Goal: Book appointment/travel/reservation

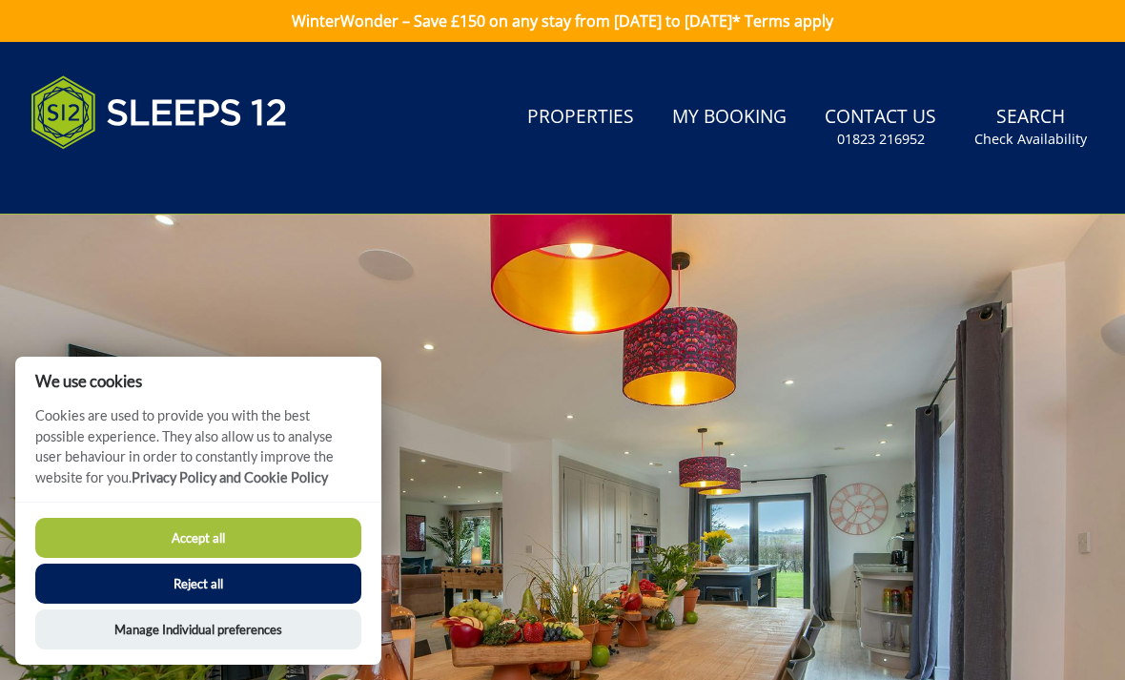
click at [194, 534] on button "Accept all" at bounding box center [198, 538] width 326 height 40
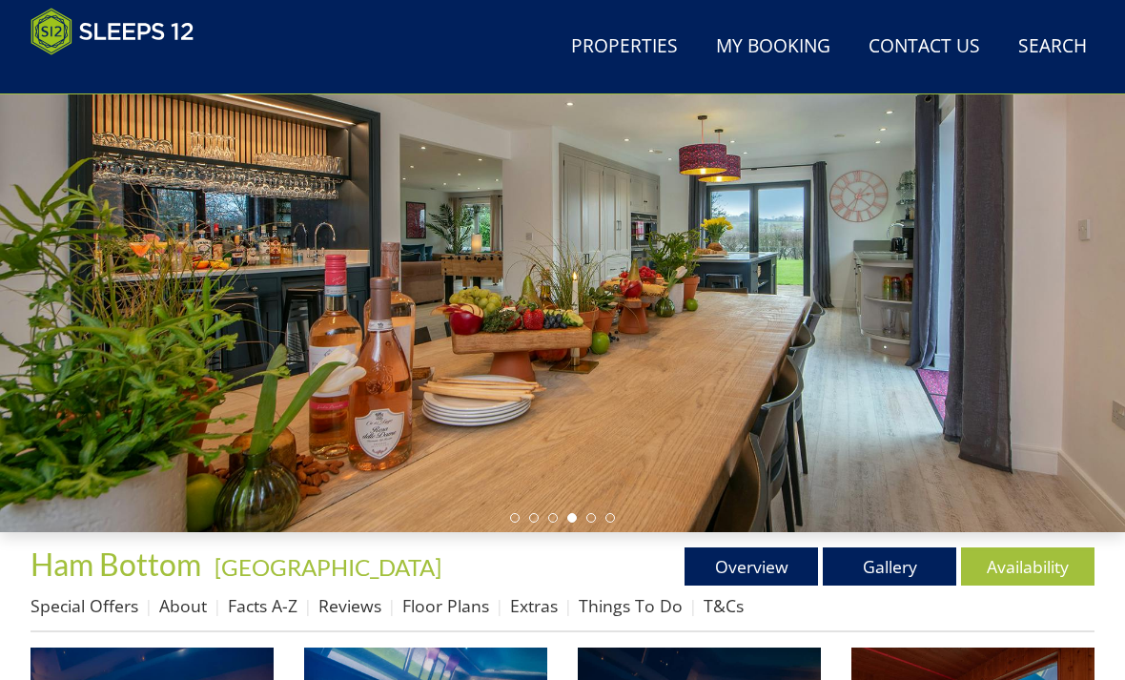
scroll to position [234, 0]
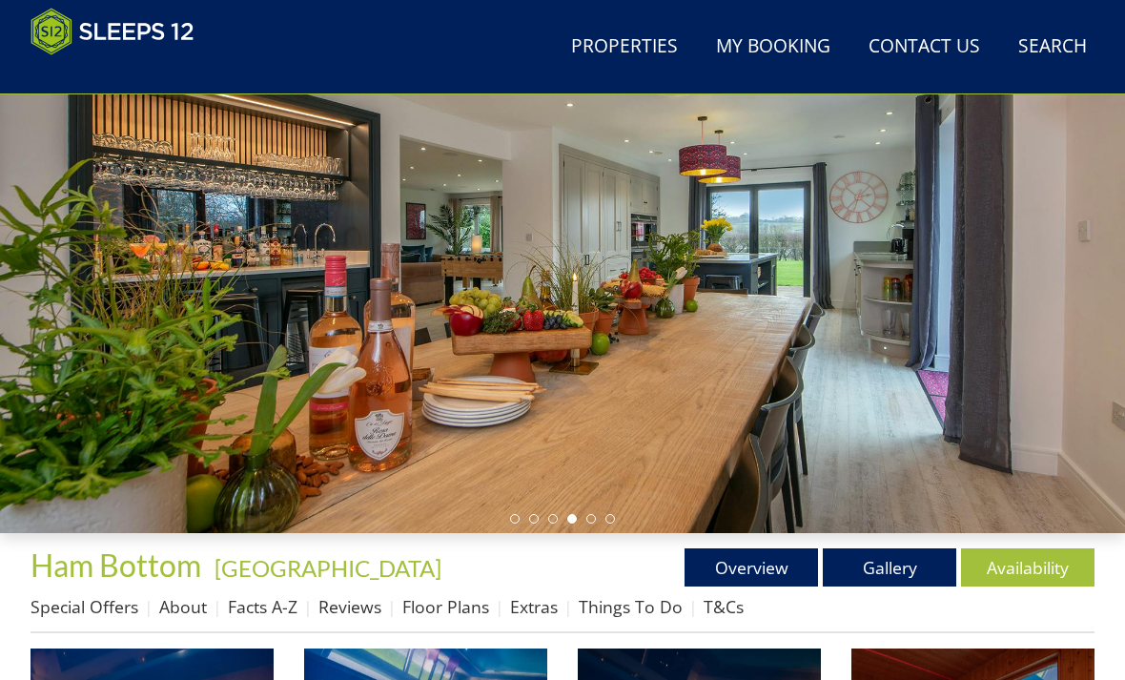
click at [1084, 441] on div at bounding box center [562, 218] width 1125 height 630
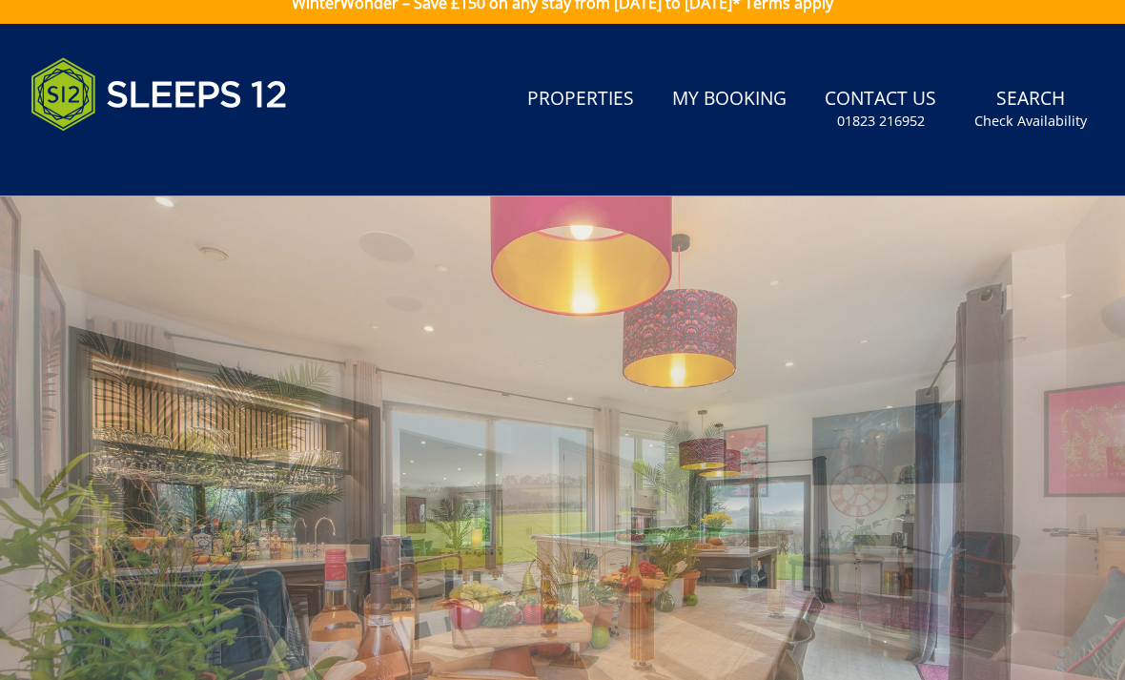
scroll to position [0, 0]
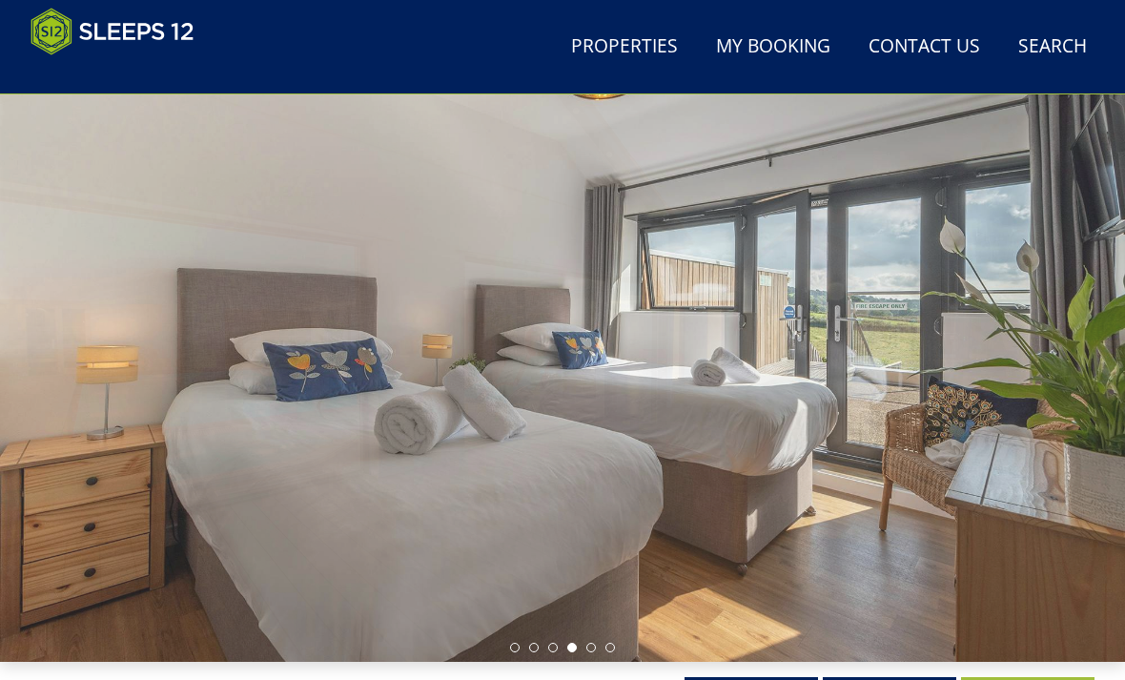
scroll to position [106, 0]
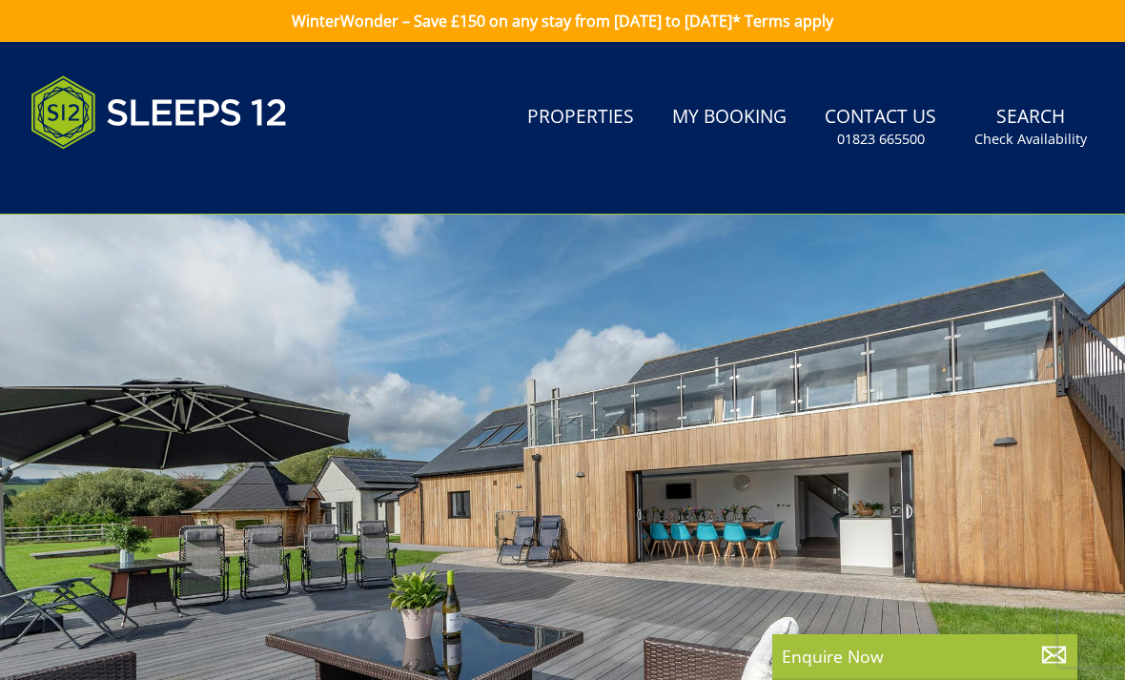
click at [746, 550] on div at bounding box center [562, 530] width 1125 height 630
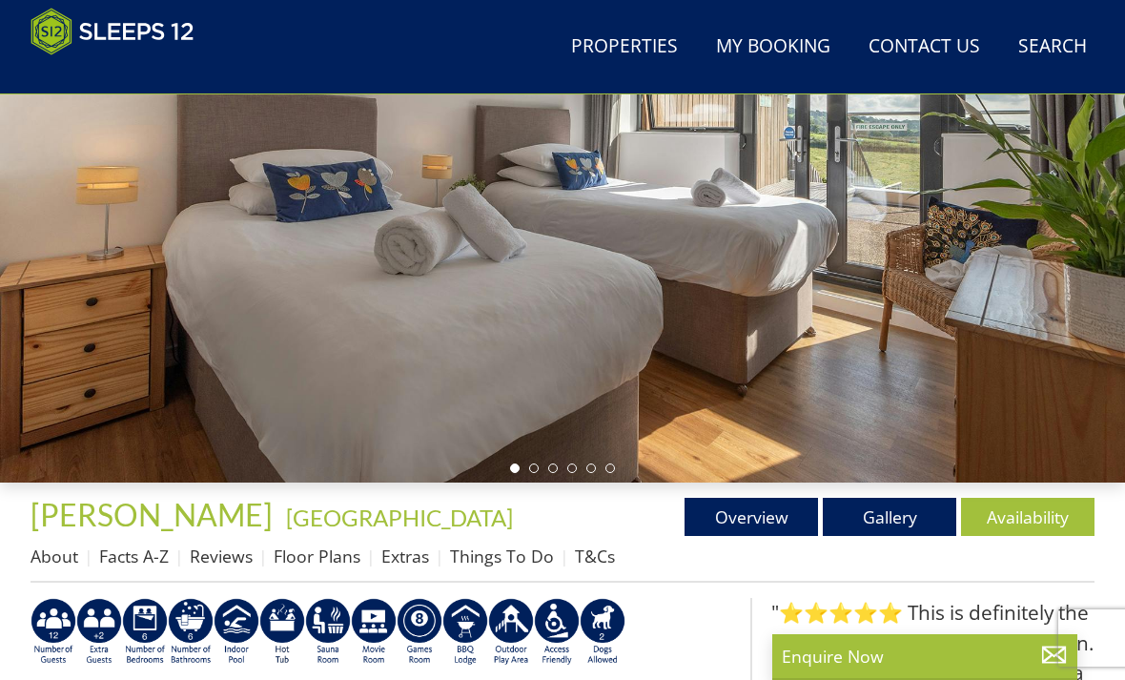
scroll to position [281, 0]
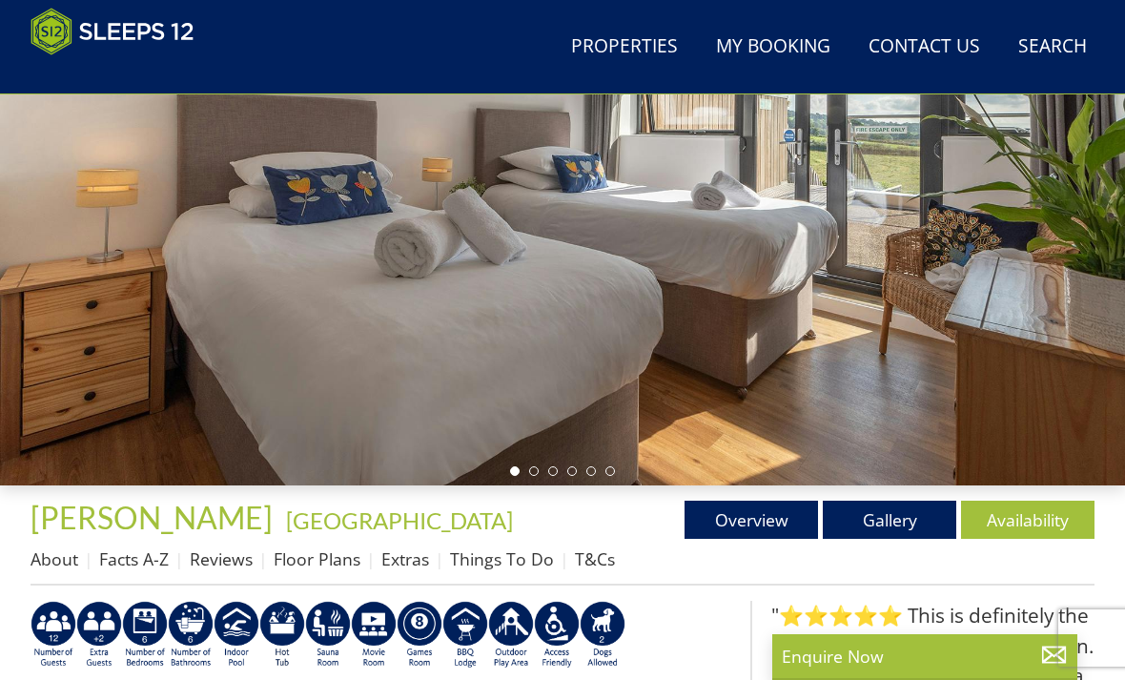
scroll to position [106, 0]
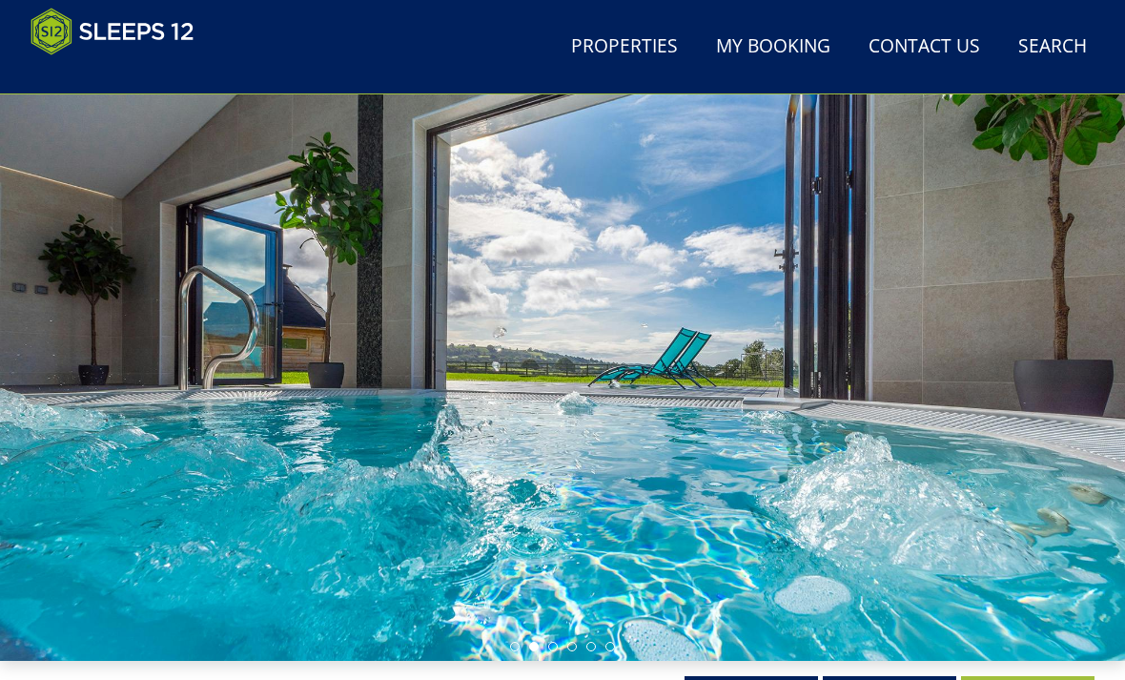
click at [1057, 44] on link "Search Check Availability" at bounding box center [1053, 47] width 84 height 43
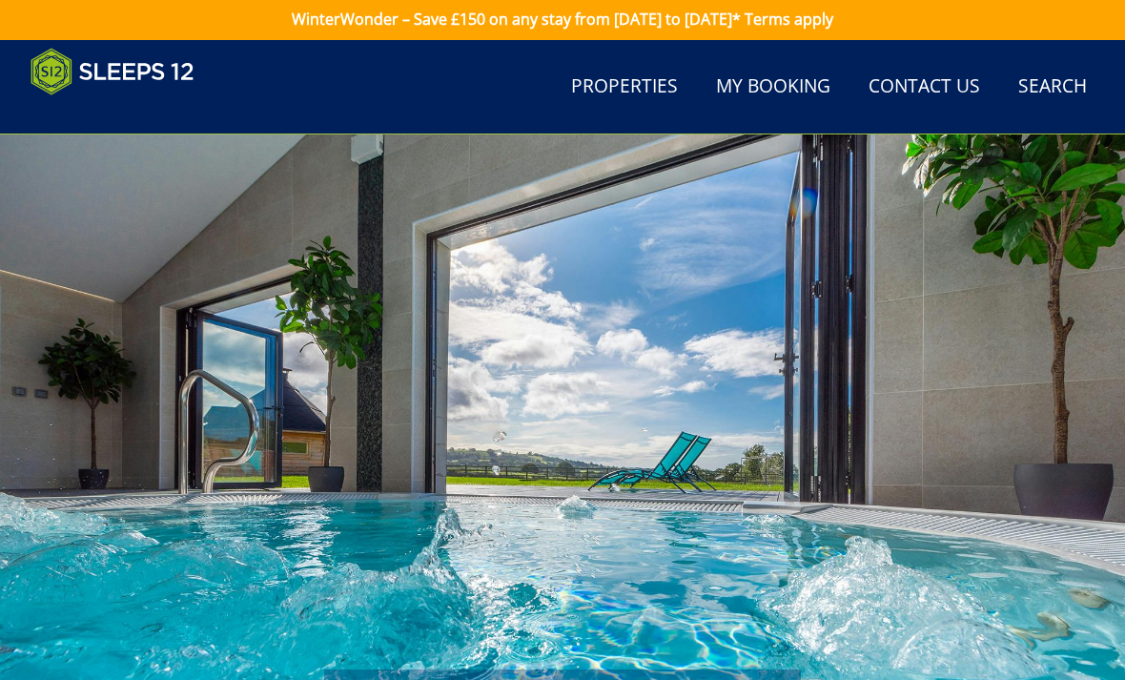
scroll to position [0, 0]
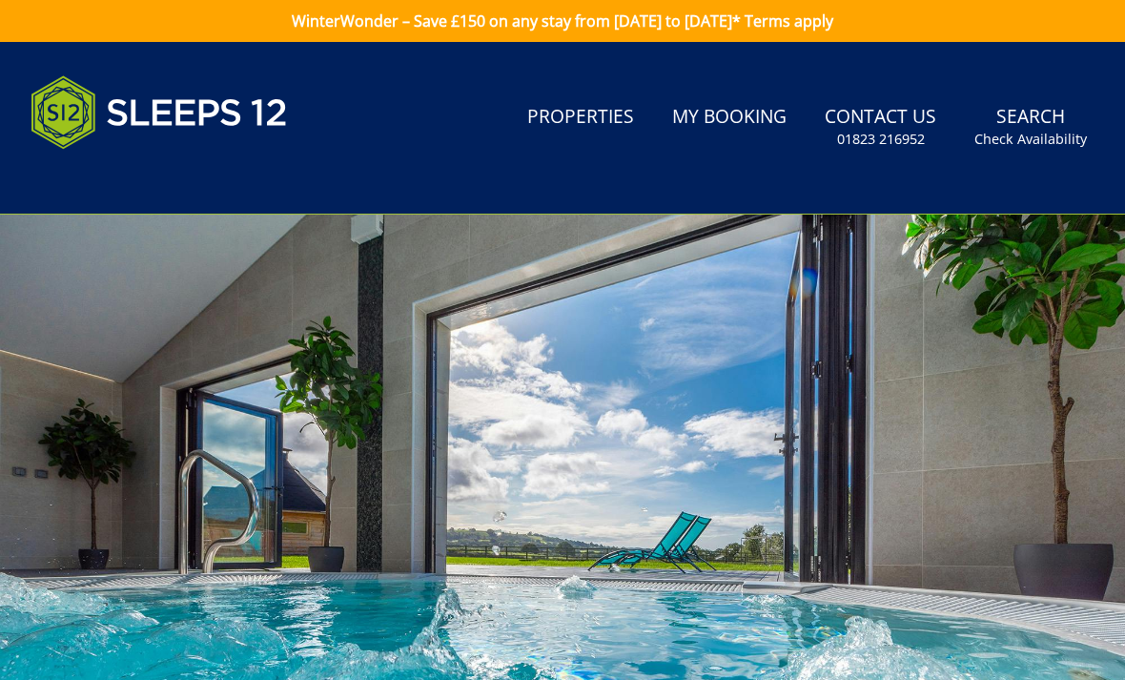
click at [1043, 125] on link "Search Check Availability" at bounding box center [1031, 127] width 128 height 62
click at [1027, 134] on small "Check Availability" at bounding box center [1031, 139] width 113 height 19
click at [1019, 154] on link "Search Check Availability" at bounding box center [1031, 127] width 128 height 62
click at [1027, 139] on small "Check Availability" at bounding box center [1031, 139] width 113 height 19
click at [1034, 136] on small "Check Availability" at bounding box center [1031, 139] width 113 height 19
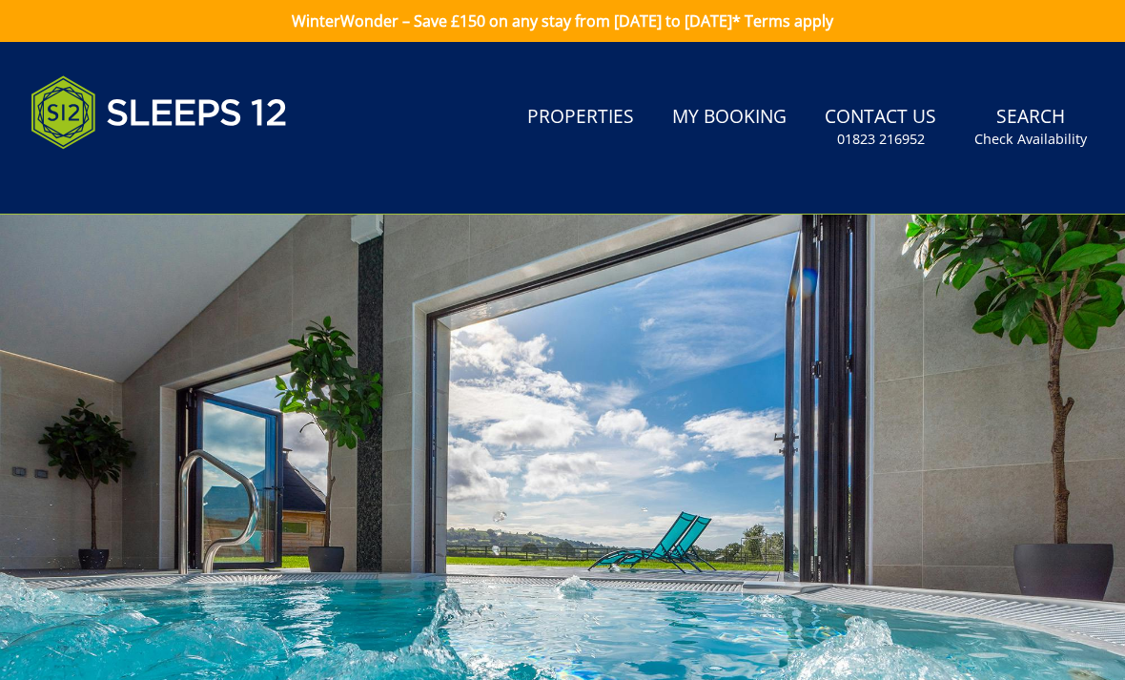
click at [1033, 135] on small "Check Availability" at bounding box center [1031, 139] width 113 height 19
click at [1033, 134] on small "Check Availability" at bounding box center [1031, 139] width 113 height 19
click at [1029, 153] on link "Search Check Availability" at bounding box center [1031, 127] width 128 height 62
click at [1027, 148] on small "Check Availability" at bounding box center [1031, 139] width 113 height 19
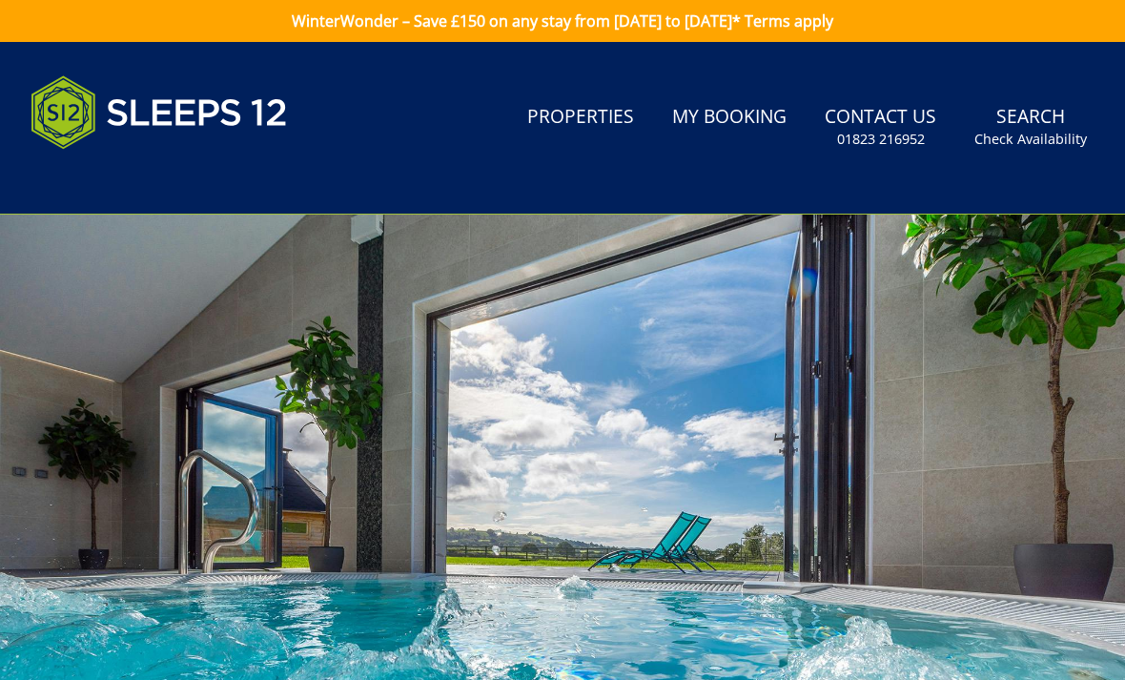
click at [587, 120] on link "Properties" at bounding box center [581, 117] width 122 height 43
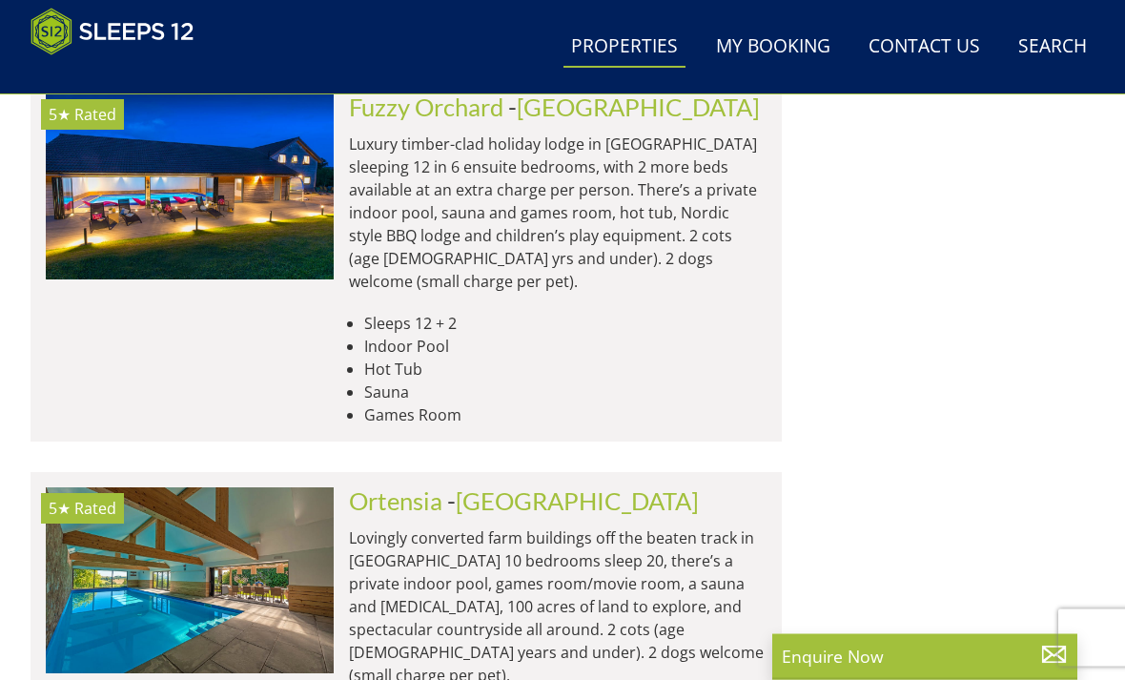
scroll to position [8139, 0]
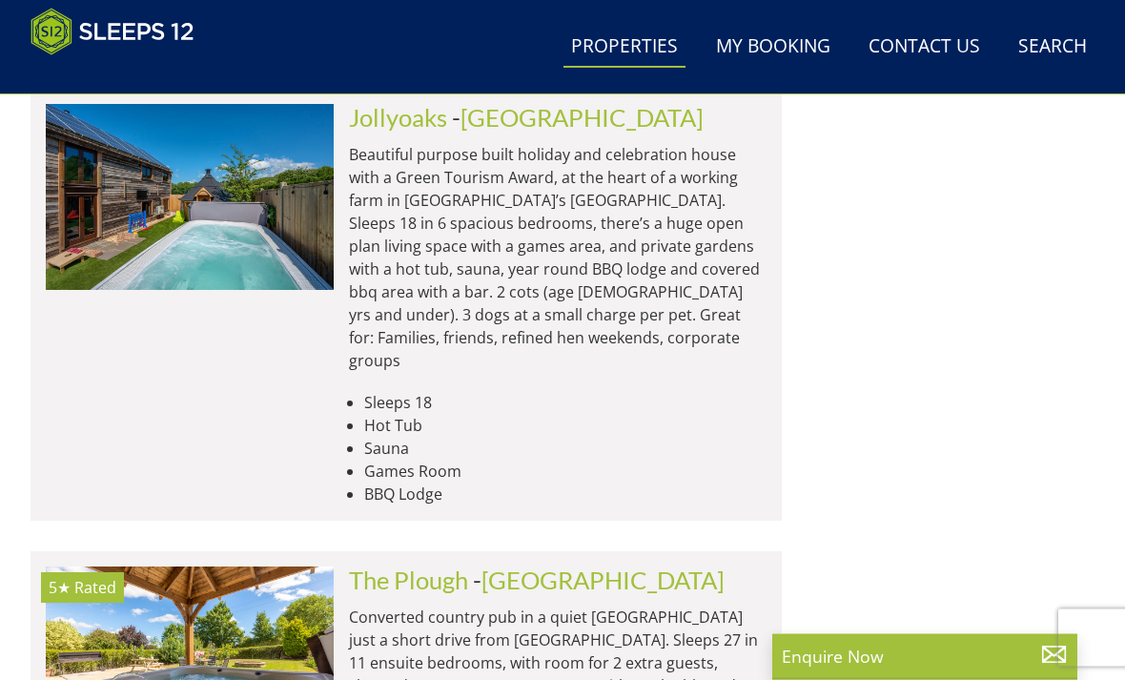
scroll to position [12555, 0]
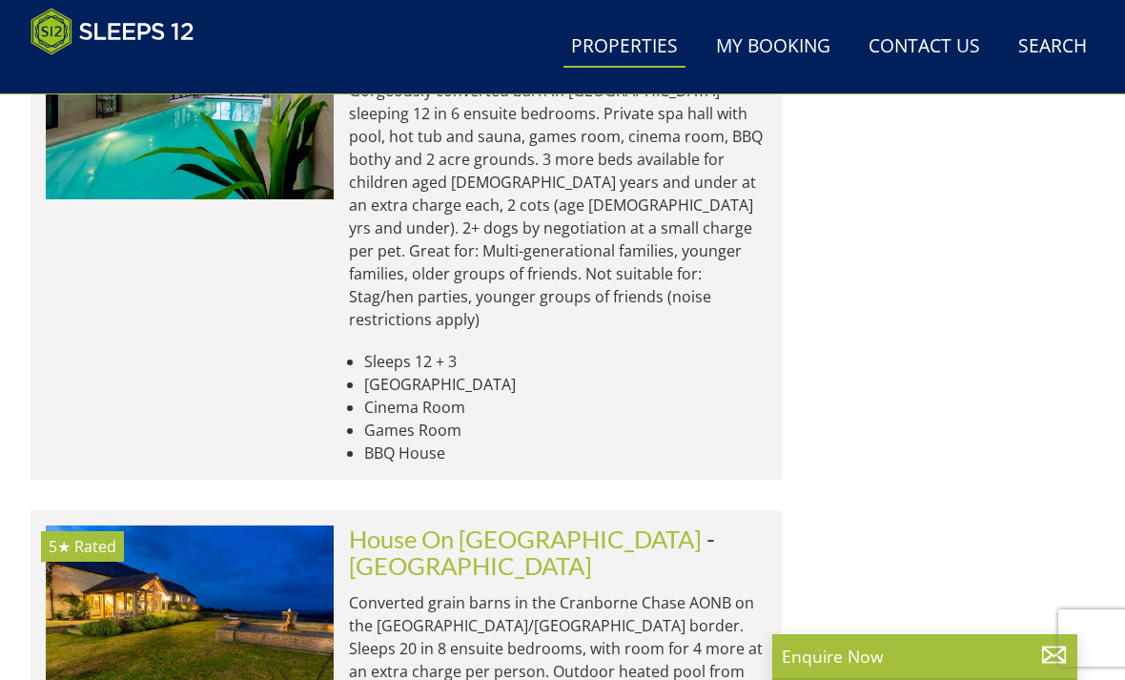
scroll to position [15974, 0]
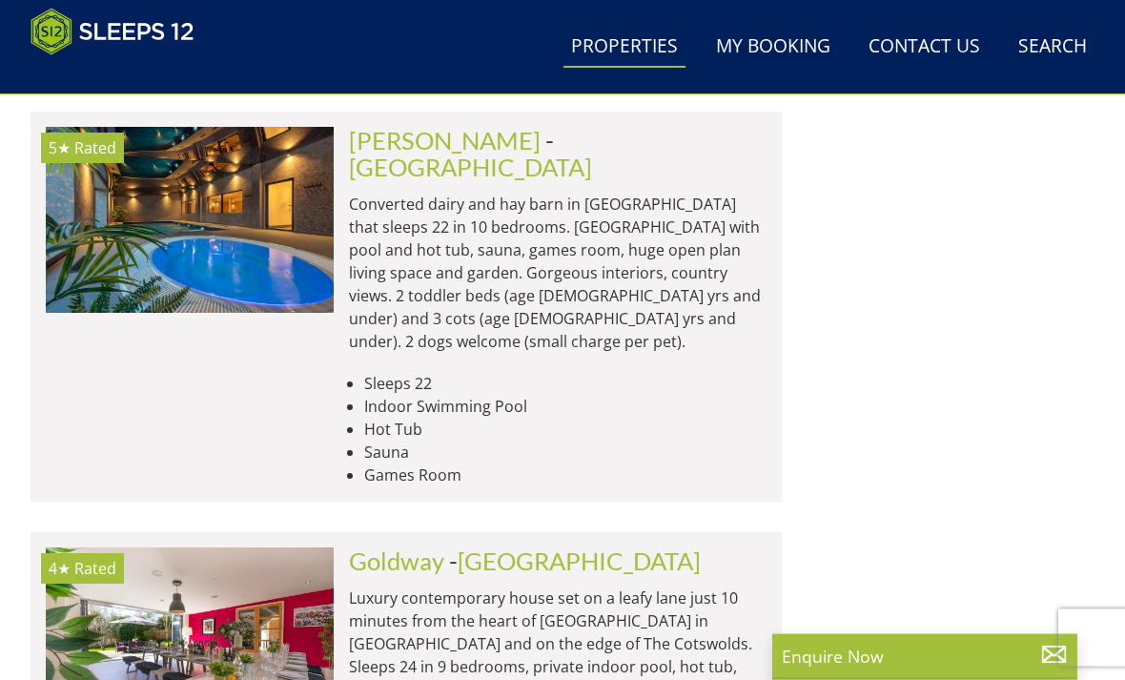
scroll to position [22877, 0]
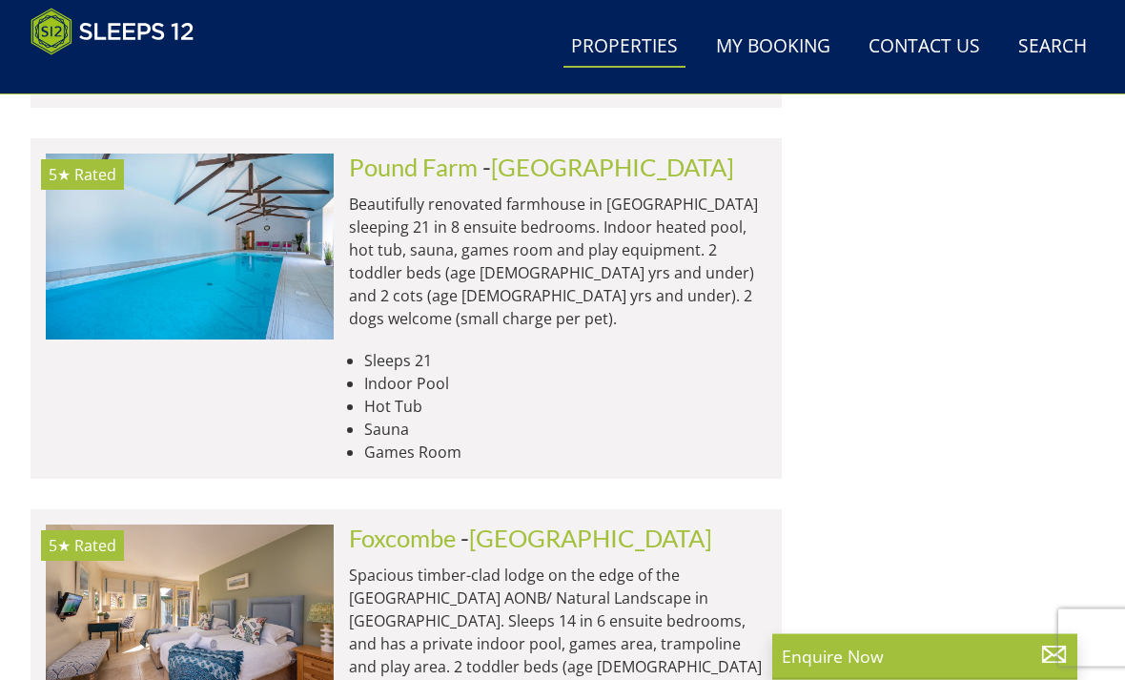
scroll to position [23646, 0]
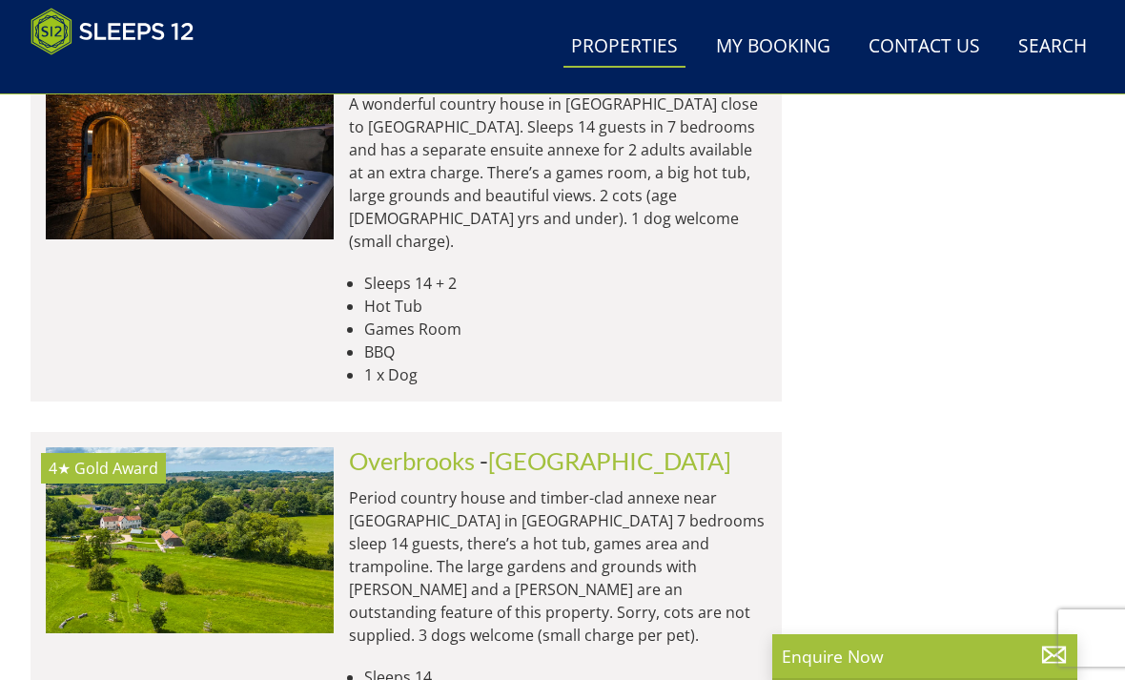
scroll to position [25870, 0]
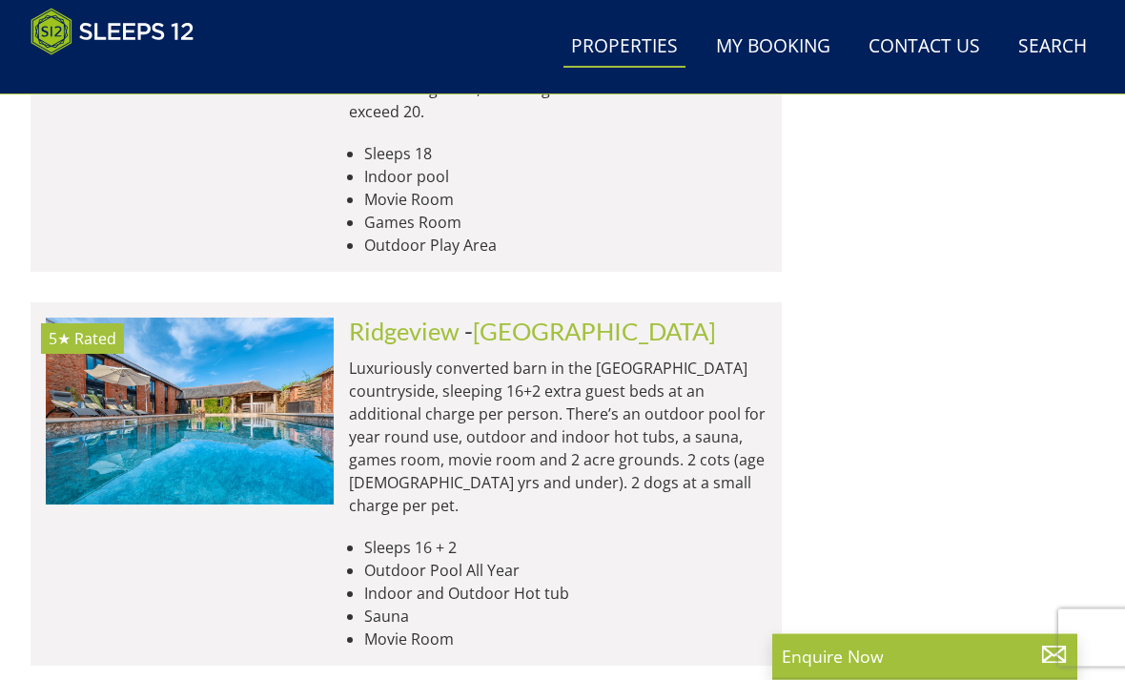
scroll to position [30947, 0]
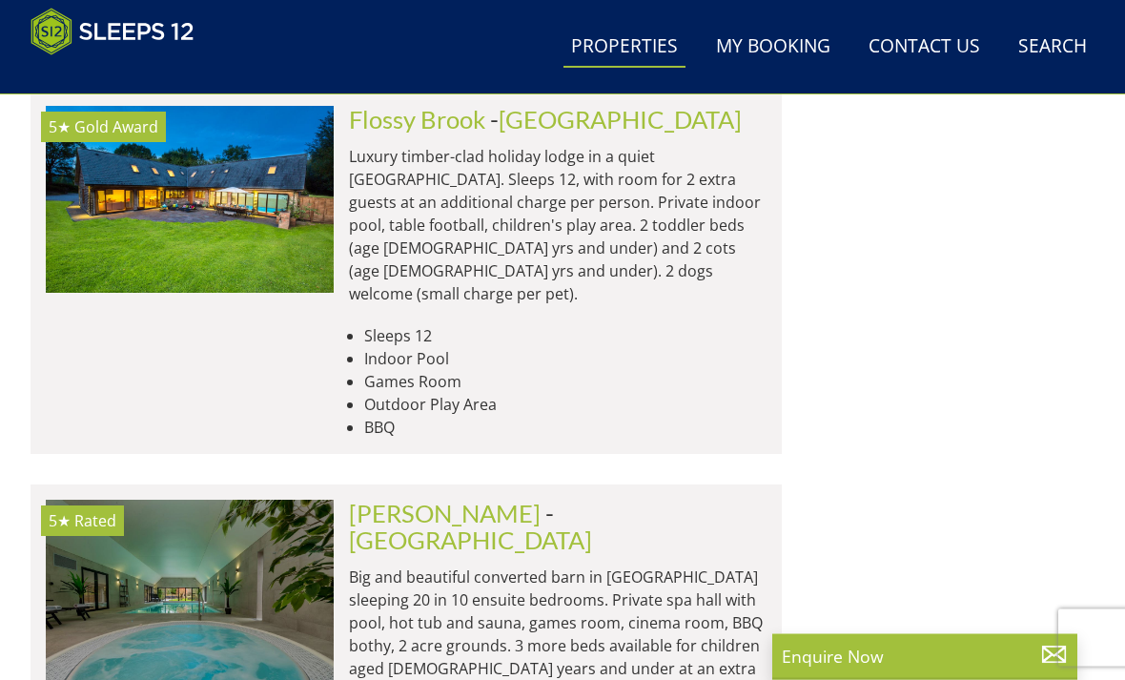
scroll to position [32367, 0]
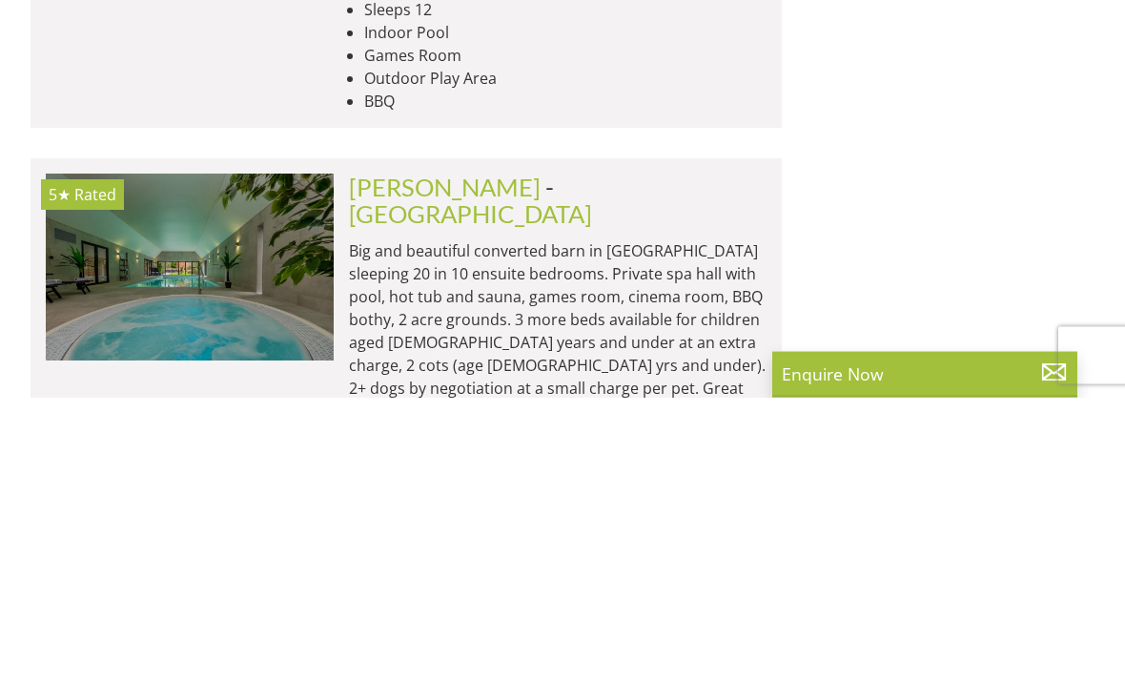
type input "O"
type input "Cotswolds"
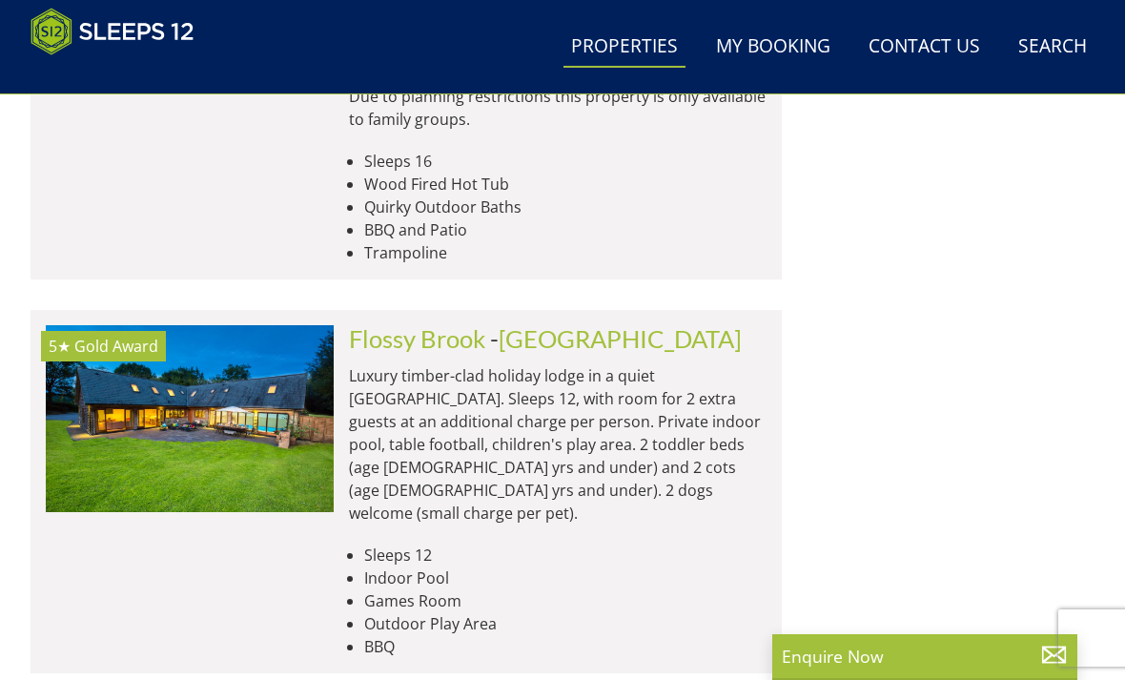
scroll to position [32147, 0]
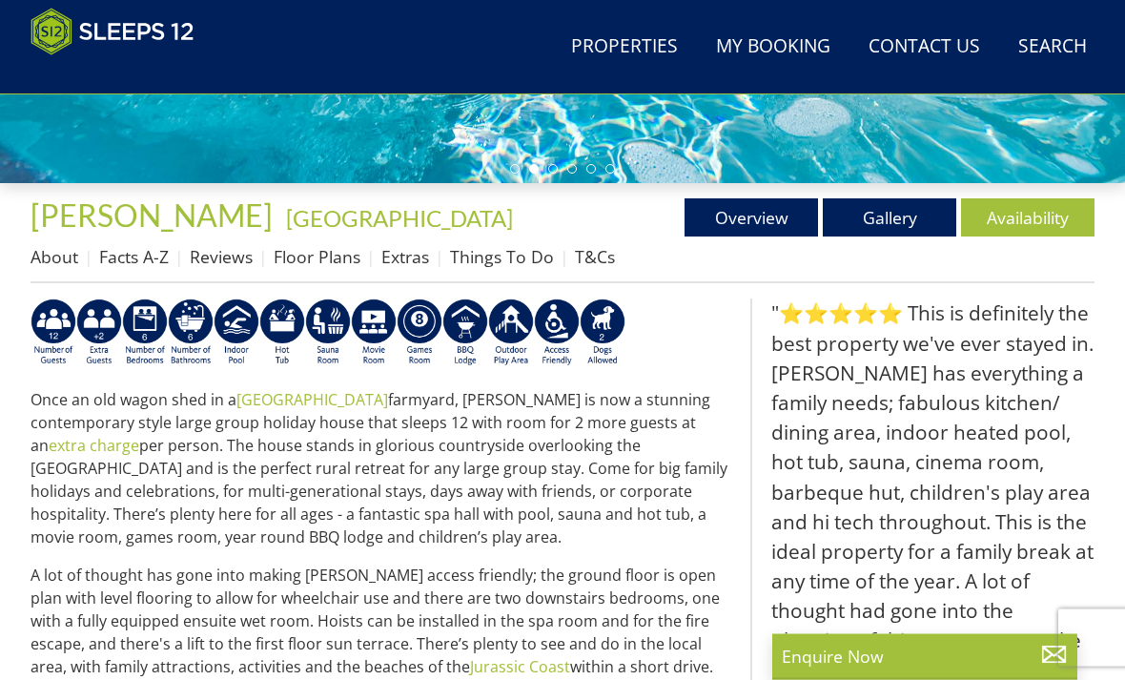
scroll to position [572, 0]
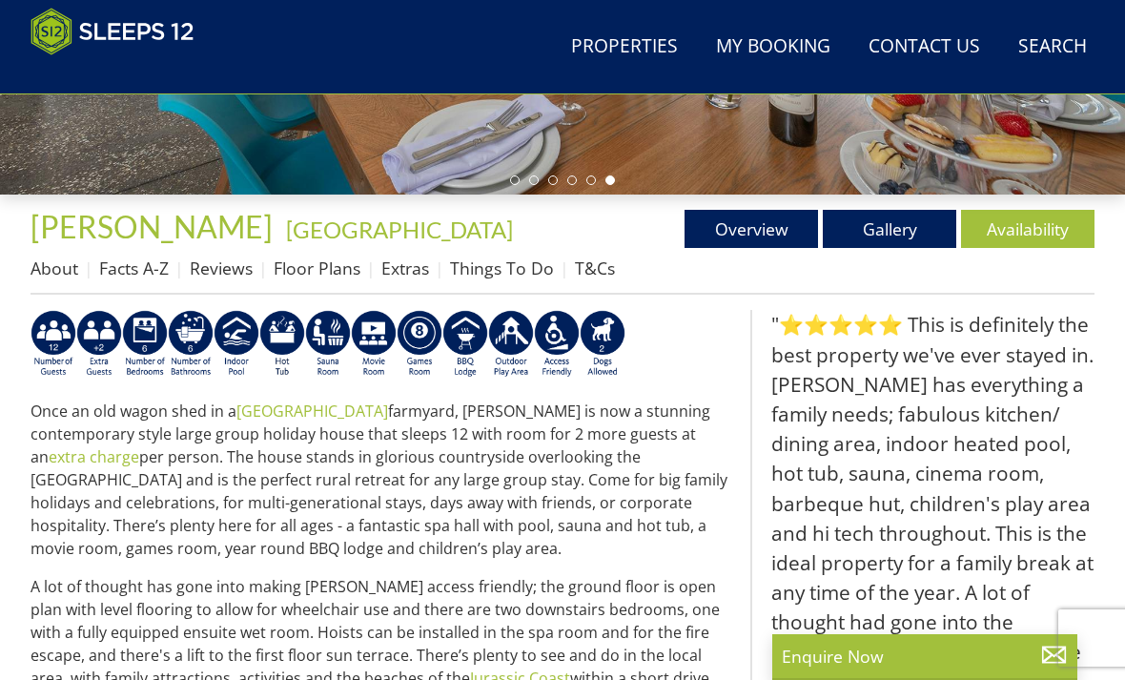
click at [509, 266] on link "Things To Do" at bounding box center [502, 268] width 104 height 23
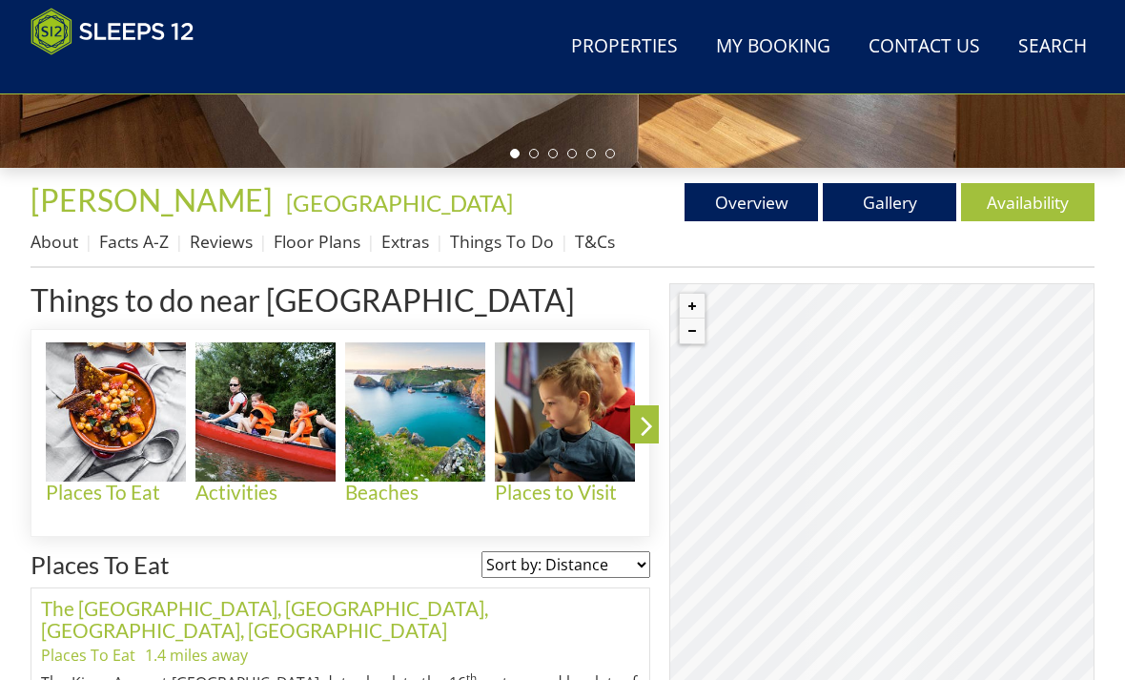
scroll to position [601, 0]
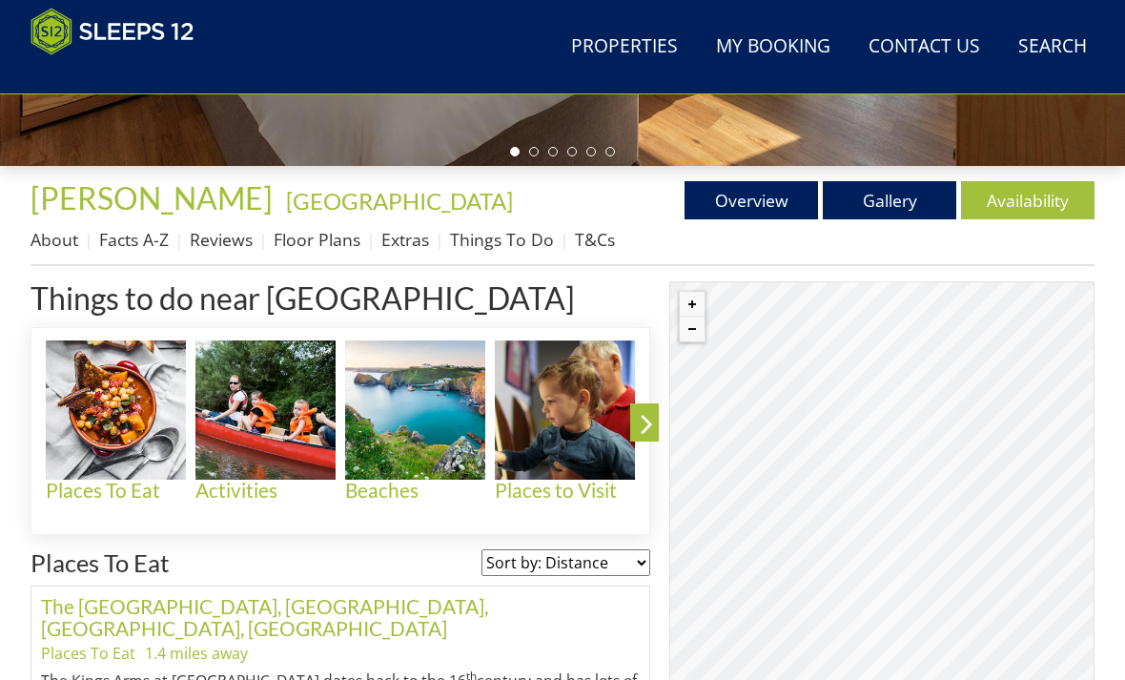
click at [426, 445] on img at bounding box center [415, 410] width 140 height 140
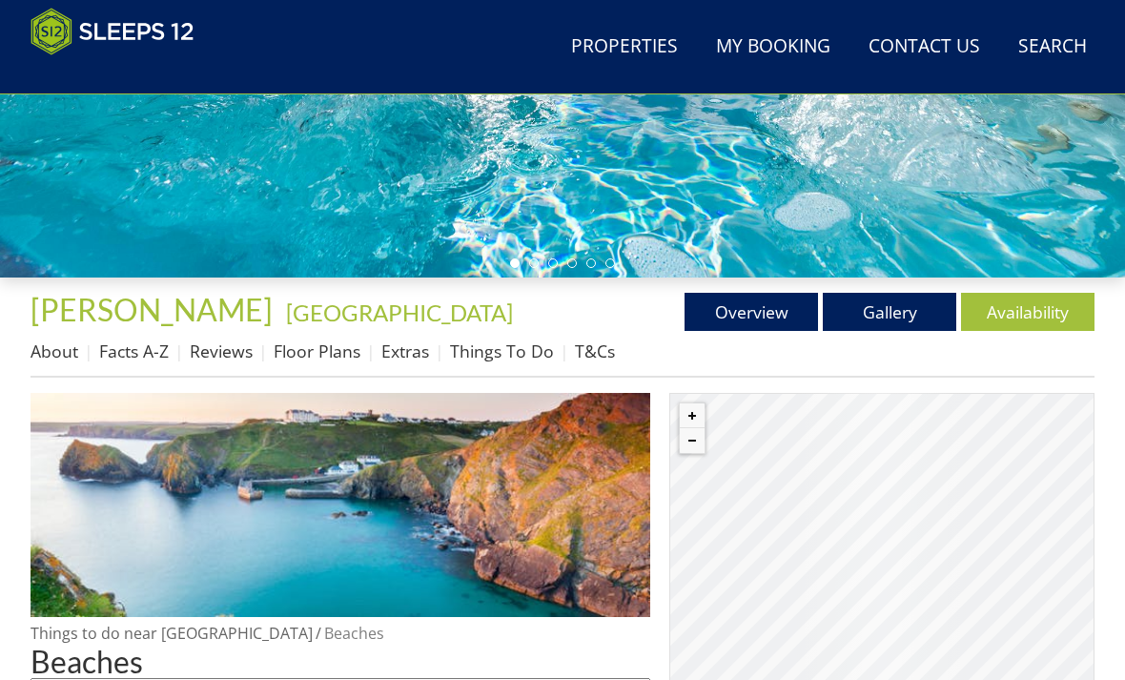
scroll to position [489, 0]
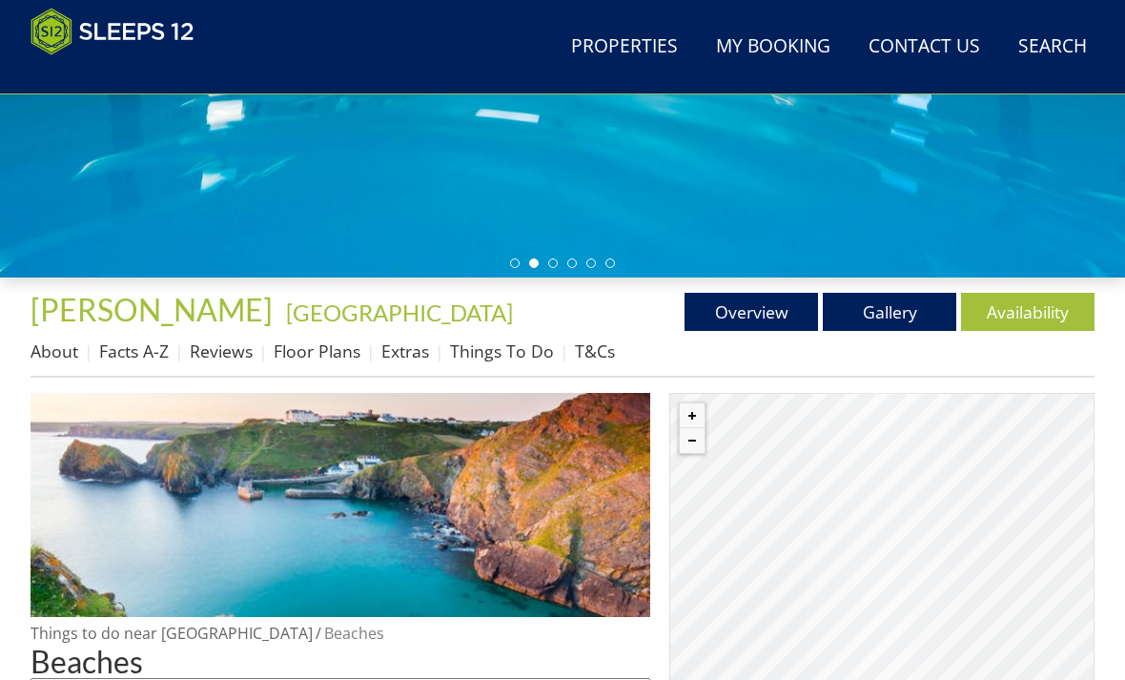
click at [504, 361] on link "Things To Do" at bounding box center [502, 350] width 104 height 23
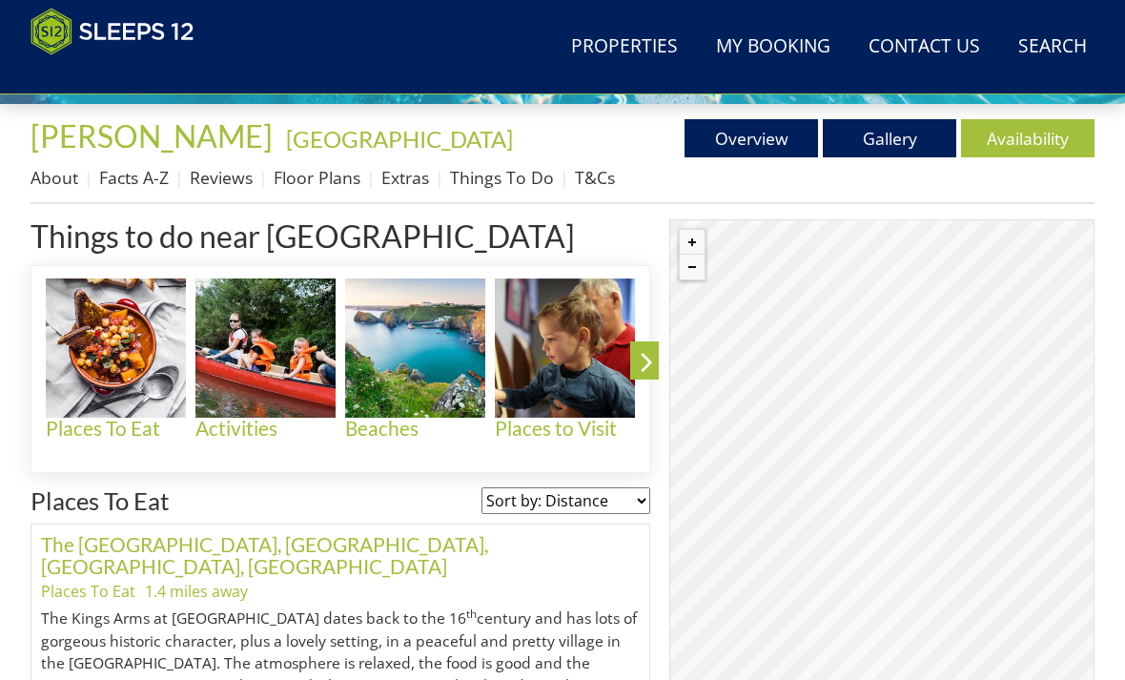
scroll to position [664, 0]
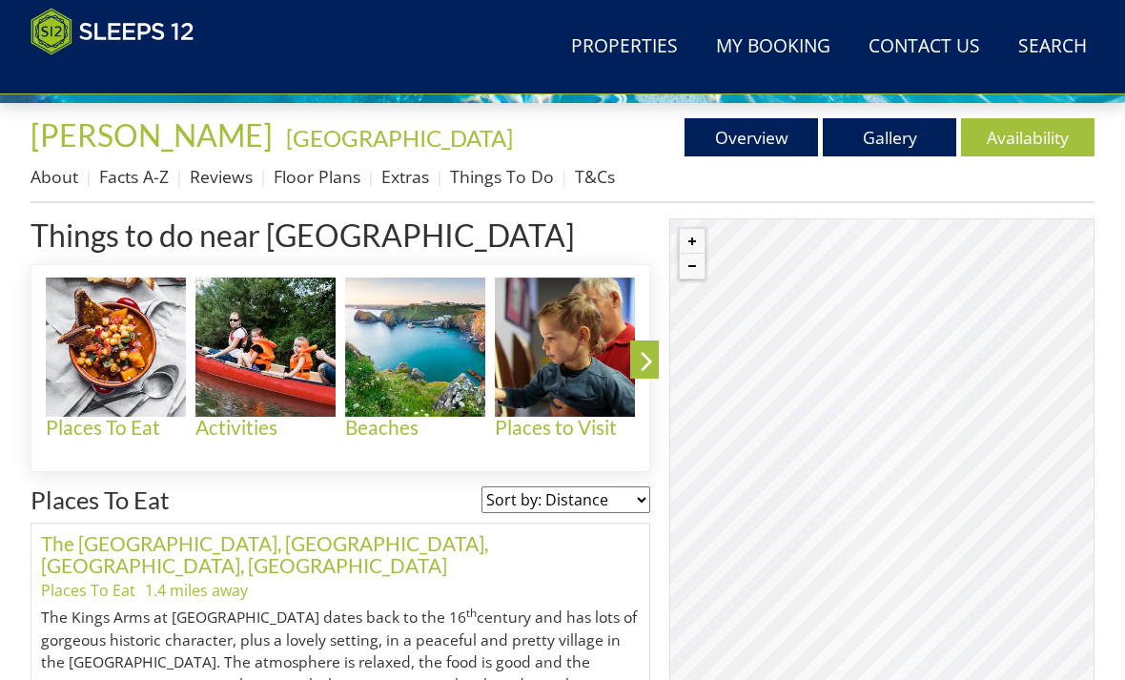
click at [268, 372] on img at bounding box center [265, 347] width 140 height 140
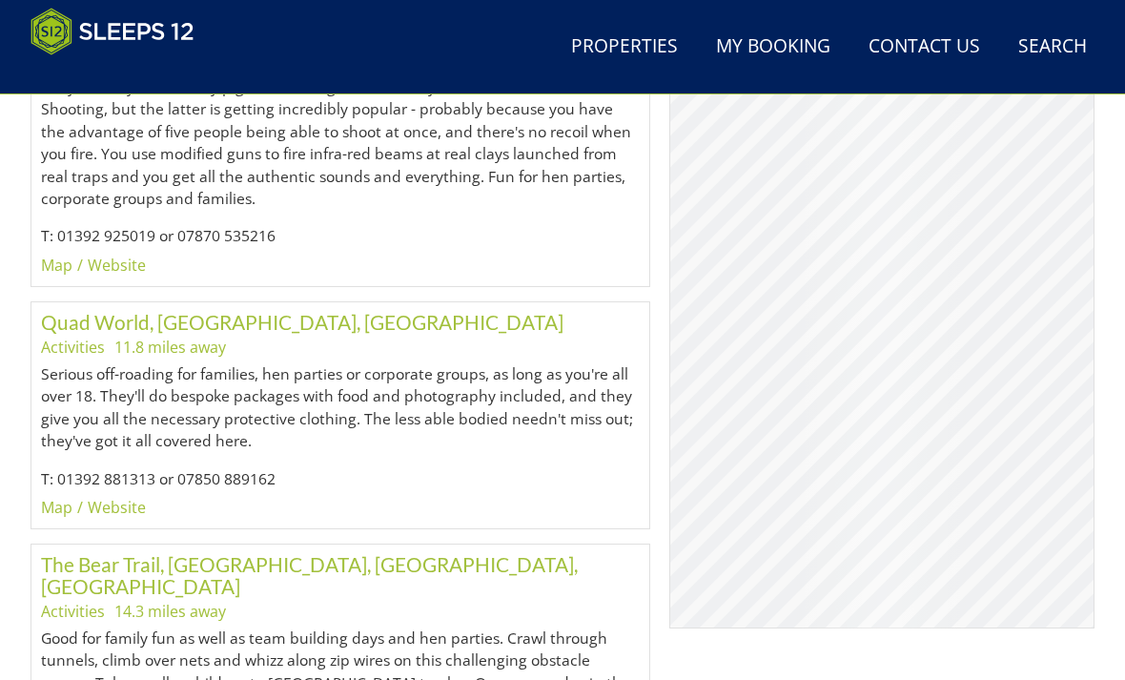
scroll to position [3706, 0]
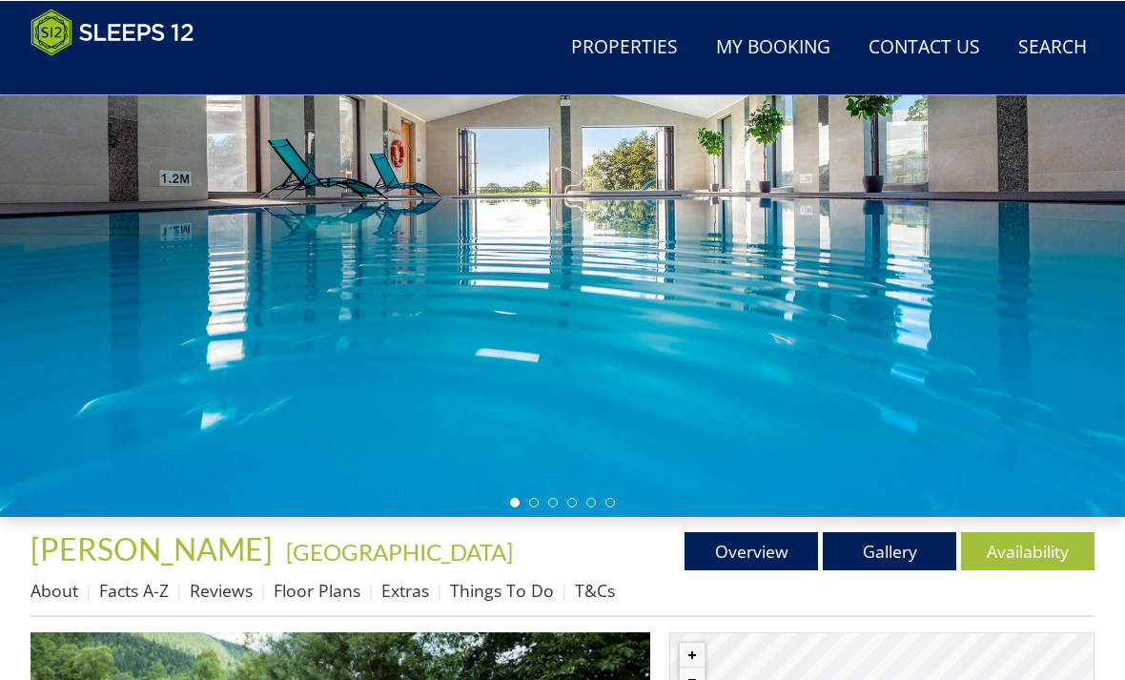
scroll to position [250, 0]
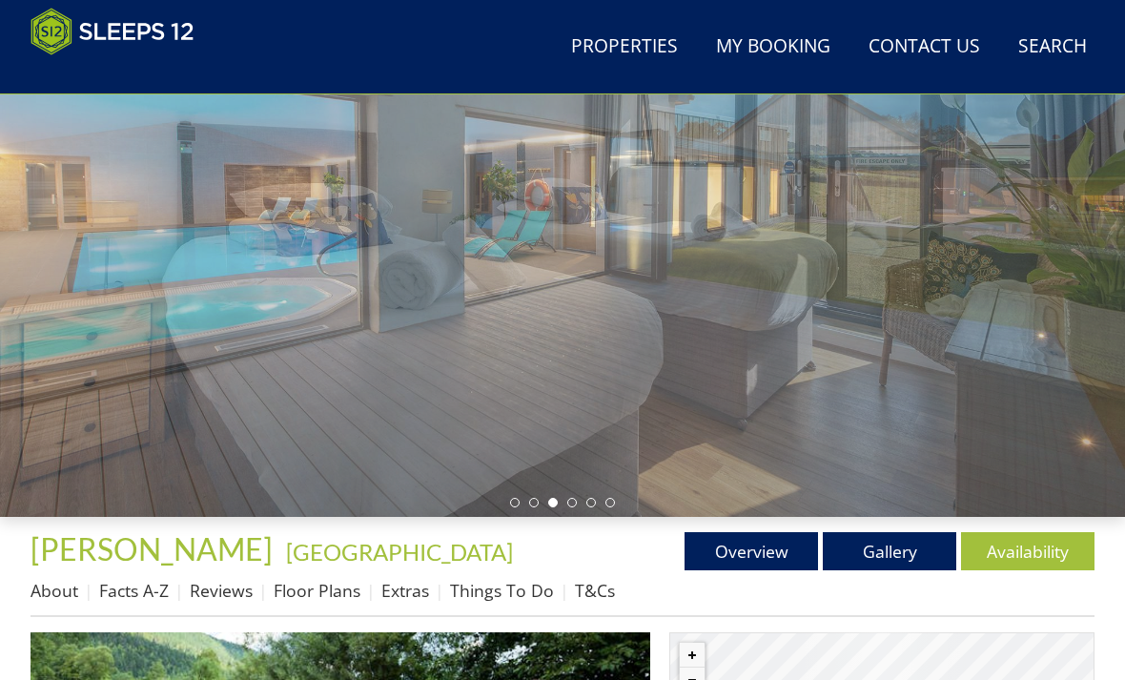
click at [755, 561] on link "Overview" at bounding box center [752, 551] width 134 height 38
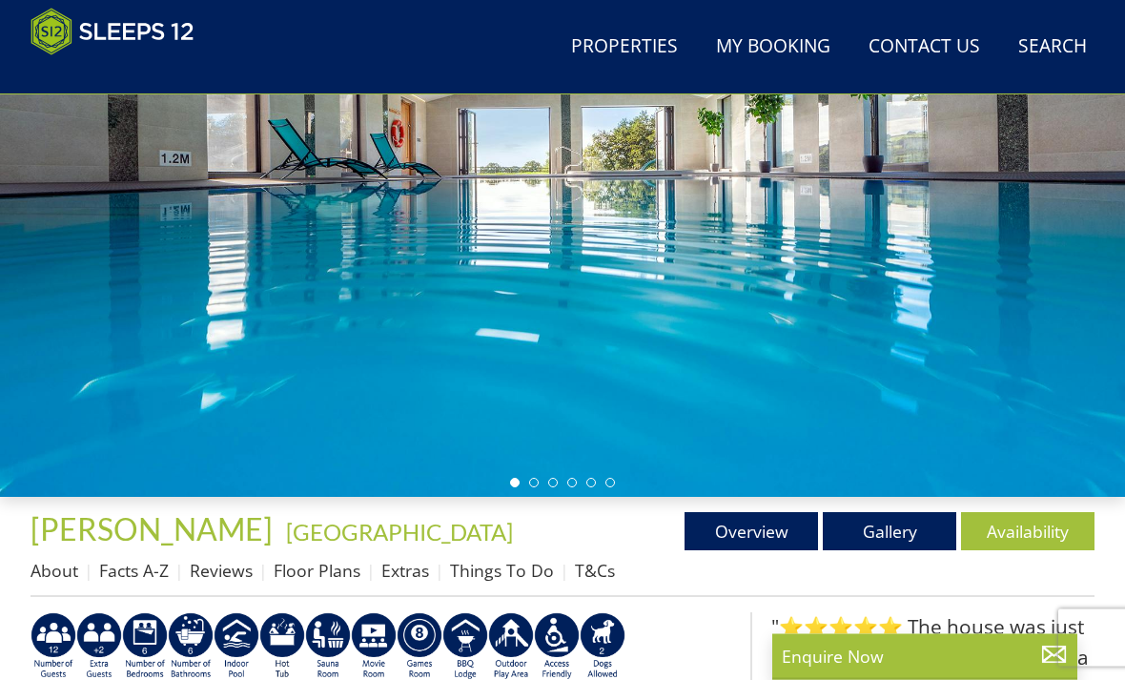
scroll to position [270, 0]
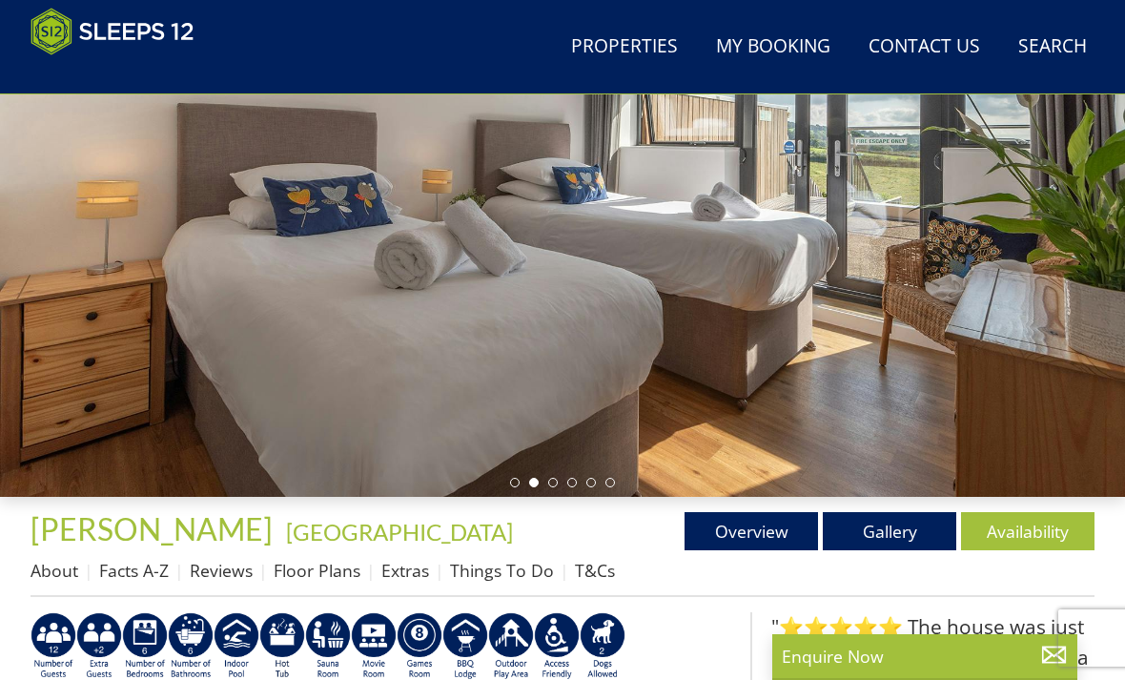
click at [908, 530] on link "Gallery" at bounding box center [890, 531] width 134 height 38
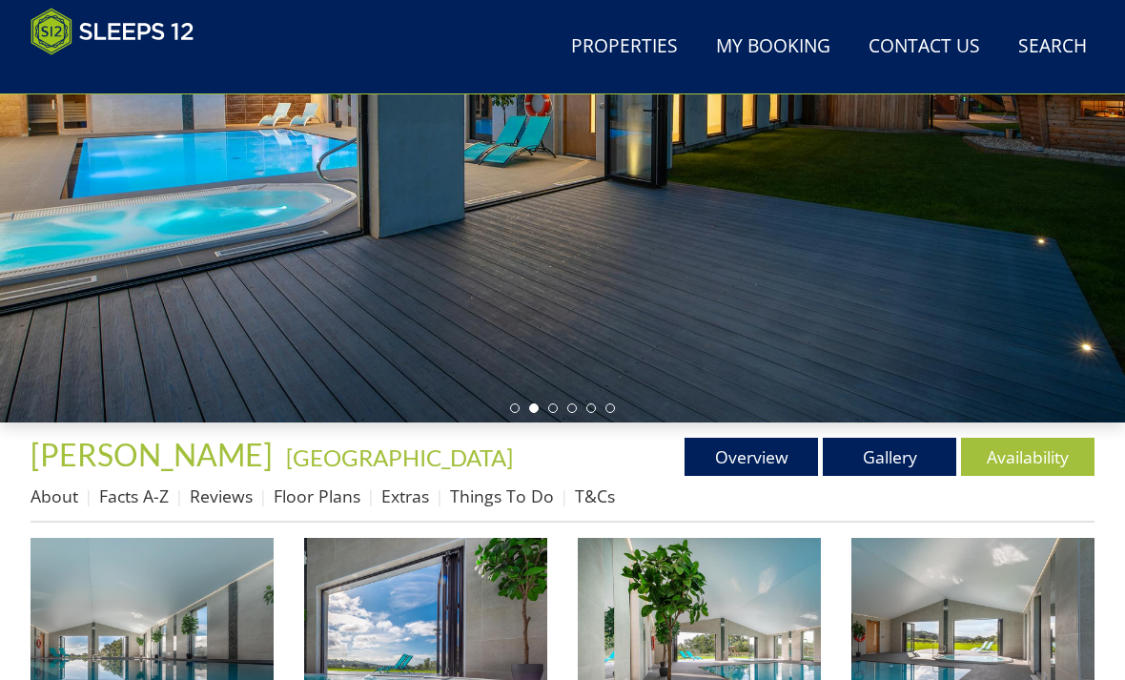
scroll to position [344, 0]
click at [1031, 460] on link "Availability" at bounding box center [1028, 457] width 134 height 38
click at [1030, 459] on link "Availability" at bounding box center [1028, 457] width 134 height 38
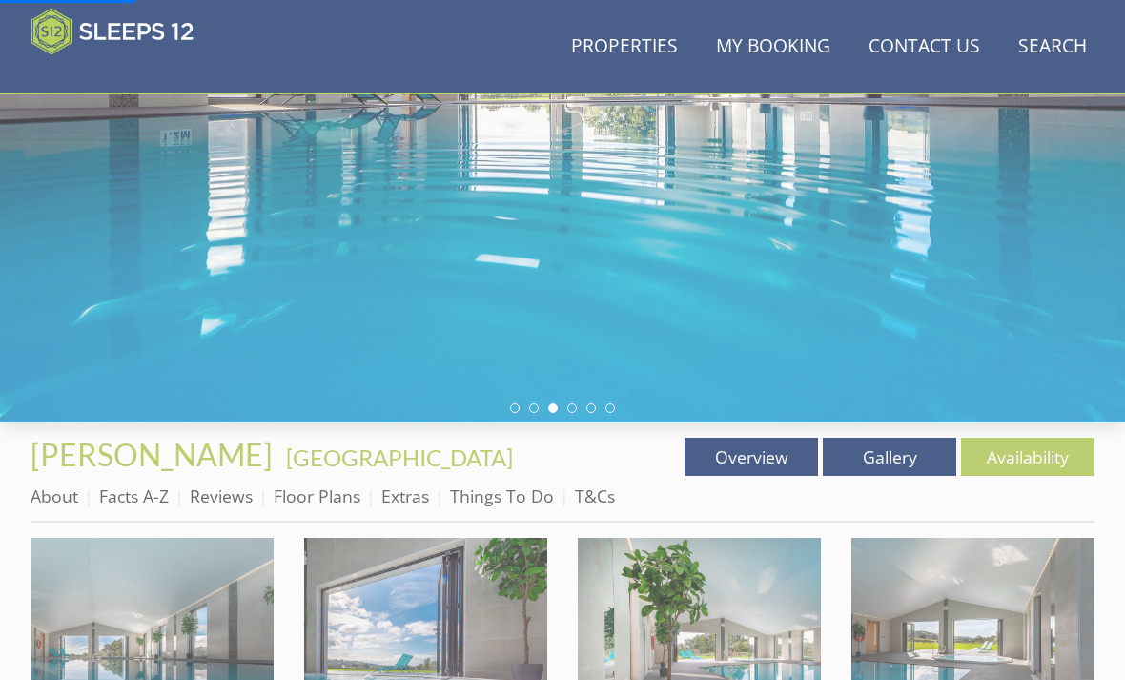
click at [1032, 450] on link "Availability" at bounding box center [1028, 457] width 134 height 38
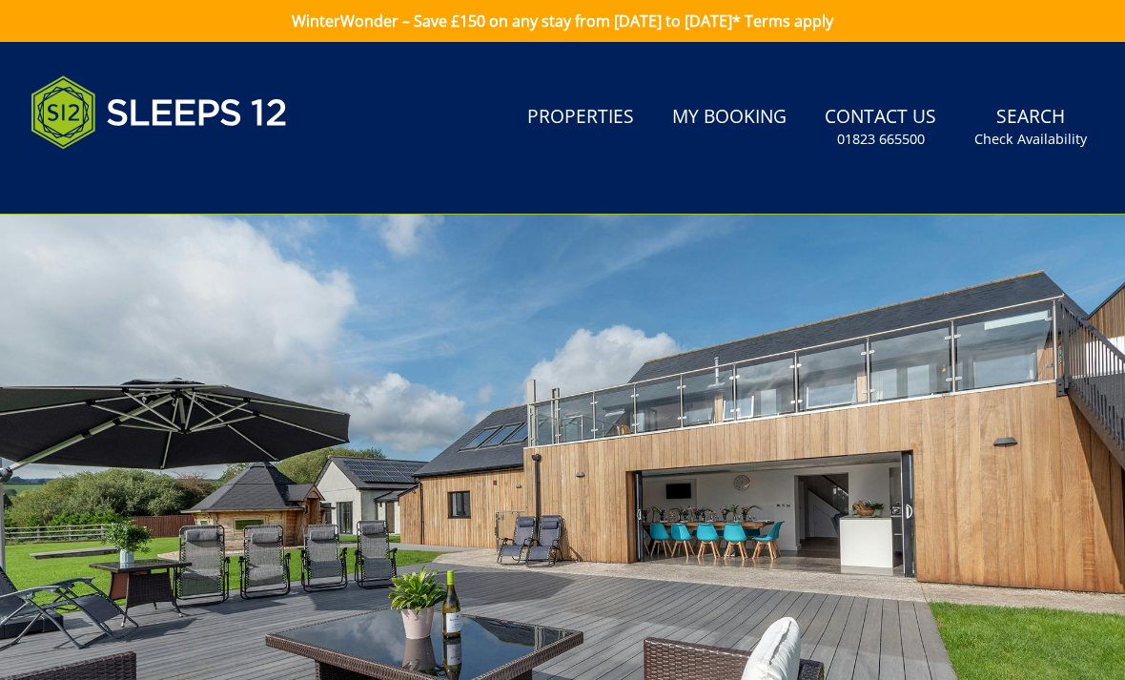
click at [1032, 144] on small "Check Availability" at bounding box center [1031, 139] width 113 height 19
click at [1024, 131] on small "Check Availability" at bounding box center [1031, 139] width 113 height 19
click at [1025, 138] on small "Check Availability" at bounding box center [1031, 139] width 113 height 19
click at [1024, 138] on small "Check Availability" at bounding box center [1031, 139] width 113 height 19
click at [1022, 135] on small "Check Availability" at bounding box center [1031, 139] width 113 height 19
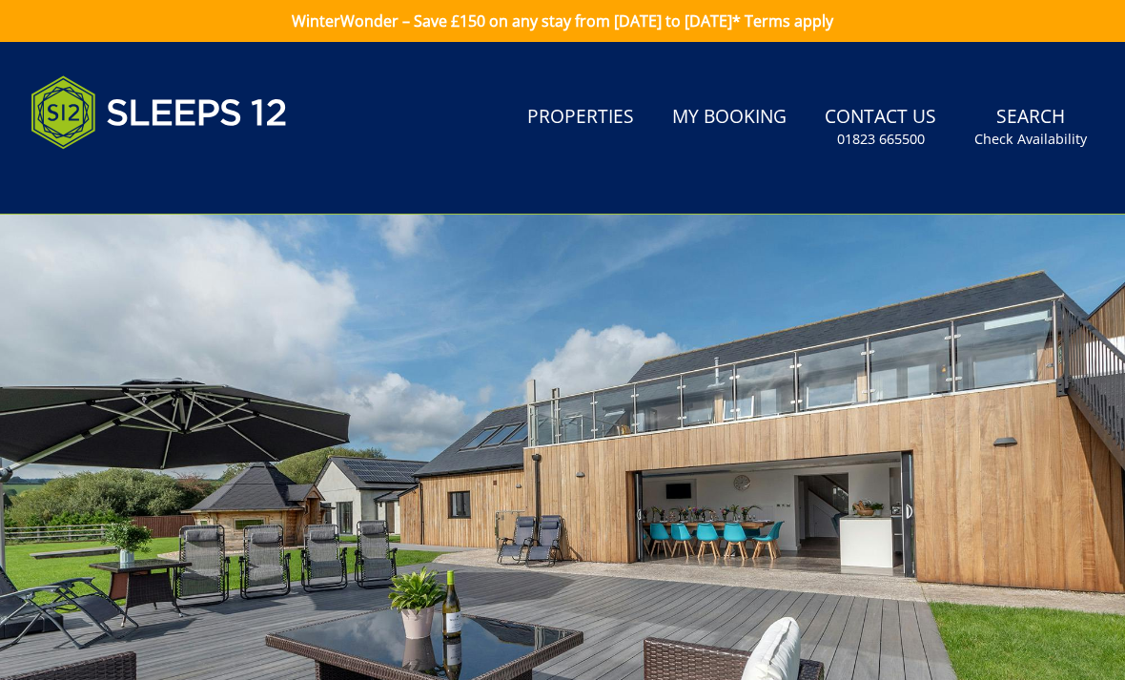
click at [1021, 134] on small "Check Availability" at bounding box center [1031, 139] width 113 height 19
click at [1020, 128] on link "Search Check Availability" at bounding box center [1031, 127] width 128 height 62
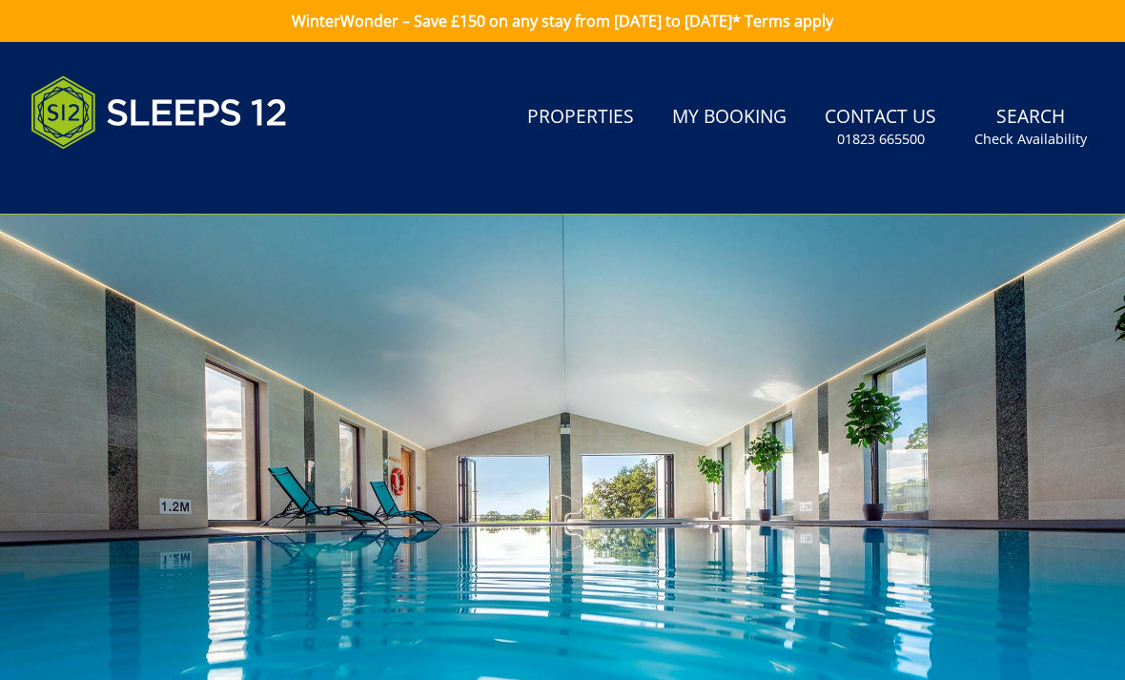
click at [1034, 130] on small "Check Availability" at bounding box center [1031, 139] width 113 height 19
click at [1028, 131] on small "Check Availability" at bounding box center [1031, 139] width 113 height 19
click at [1027, 135] on small "Check Availability" at bounding box center [1031, 139] width 113 height 19
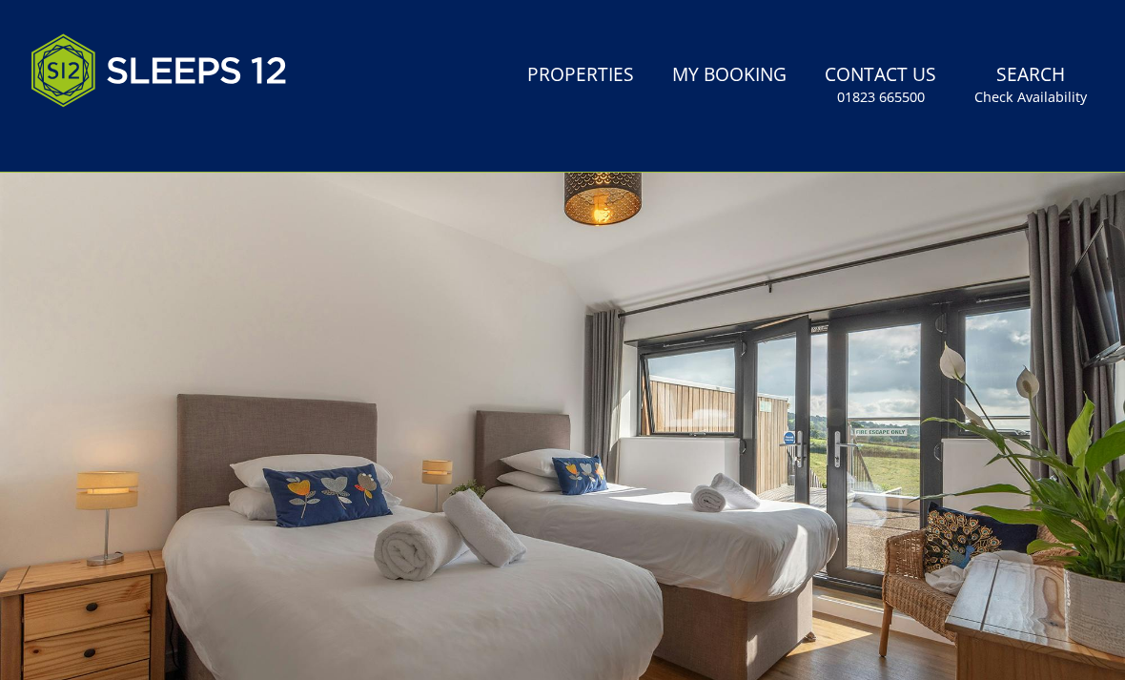
scroll to position [61, 0]
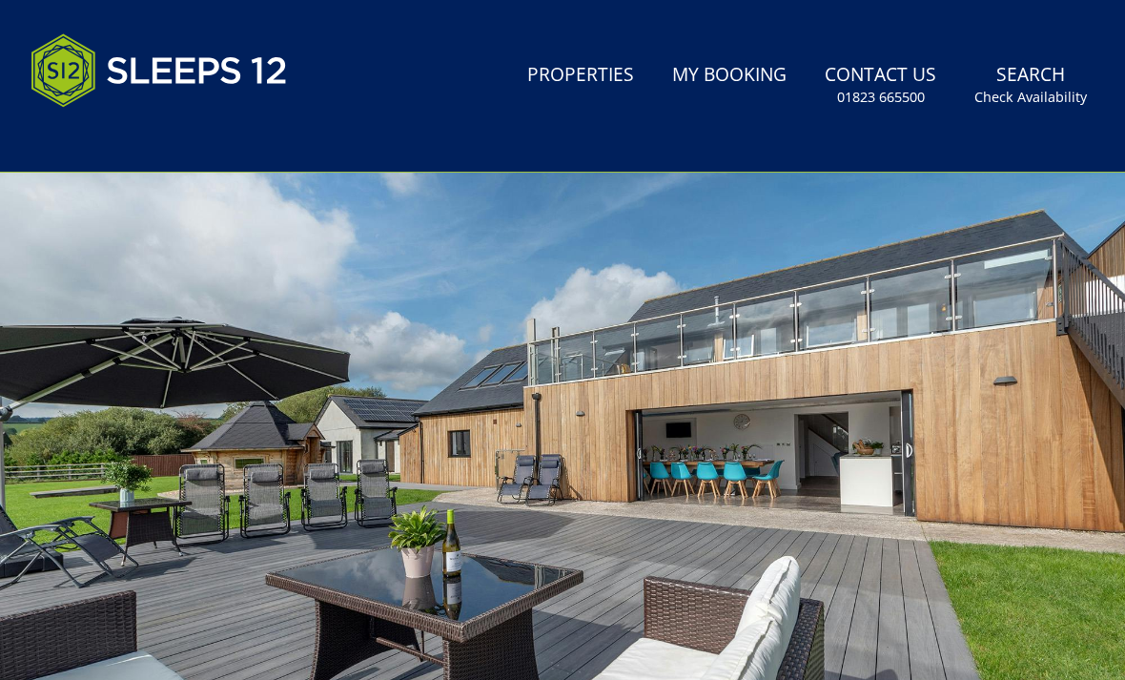
click at [553, 674] on div at bounding box center [562, 469] width 1125 height 630
